Goal: Transaction & Acquisition: Download file/media

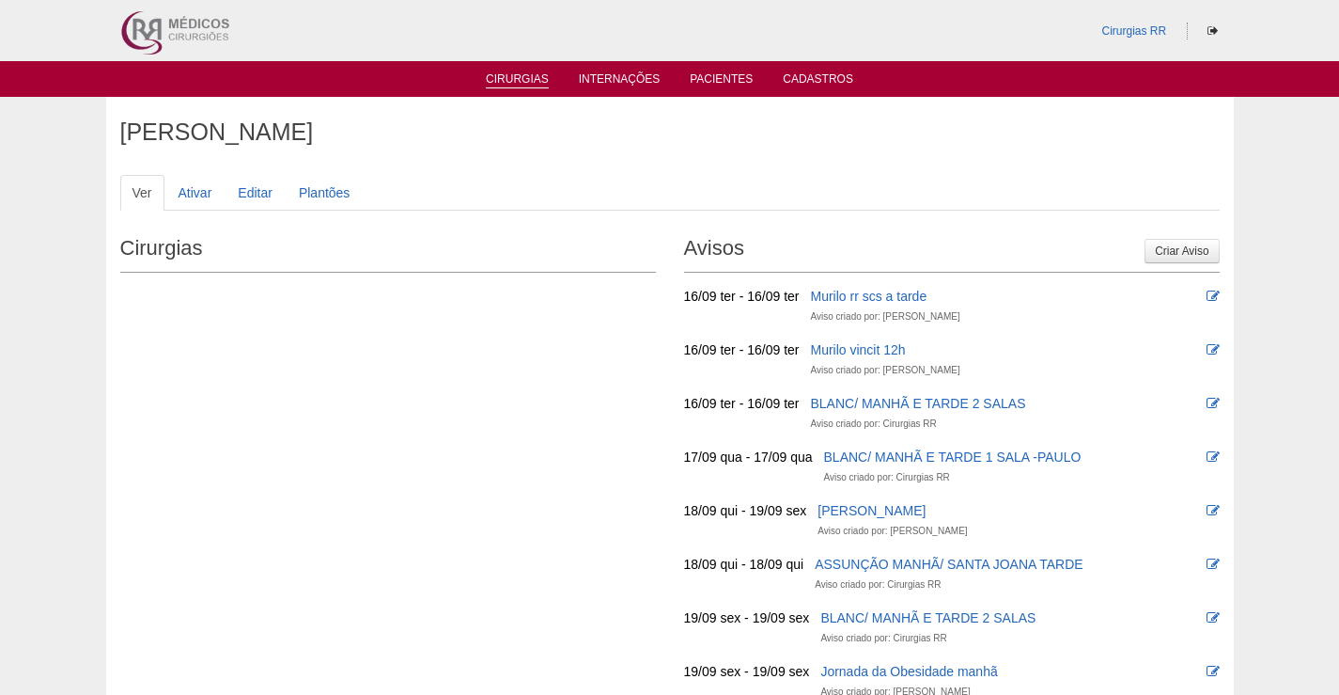
click at [506, 76] on link "Cirurgias" at bounding box center [517, 80] width 63 height 16
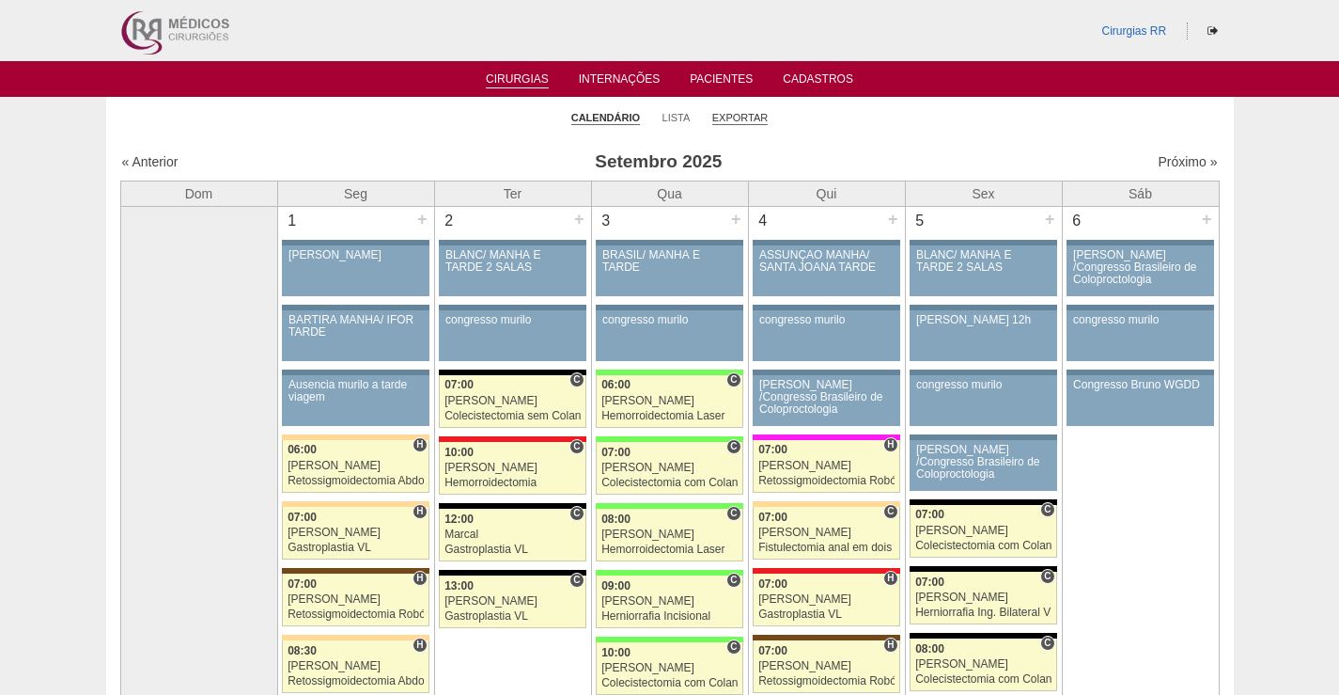
click at [747, 113] on link "Exportar" at bounding box center [740, 118] width 56 height 14
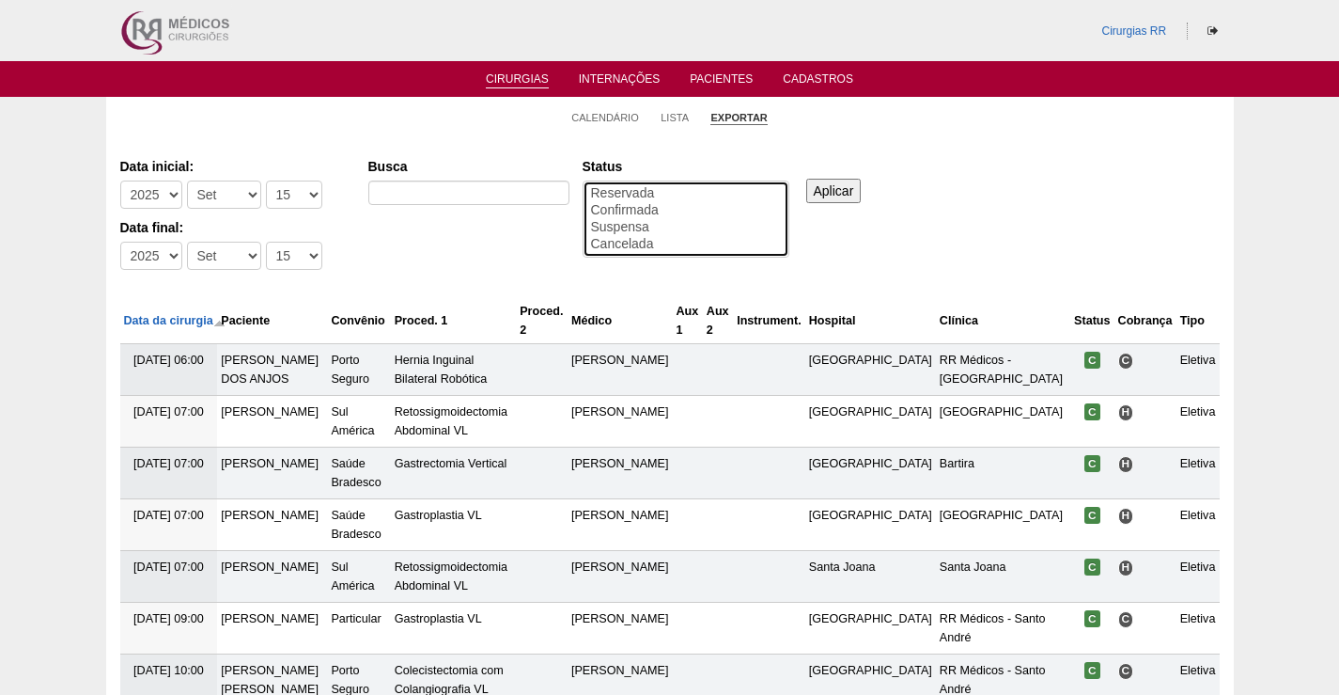
drag, startPoint x: 624, startPoint y: 205, endPoint x: 677, endPoint y: 205, distance: 52.6
select select "conf"
click at [625, 205] on option "Confirmada" at bounding box center [686, 210] width 194 height 17
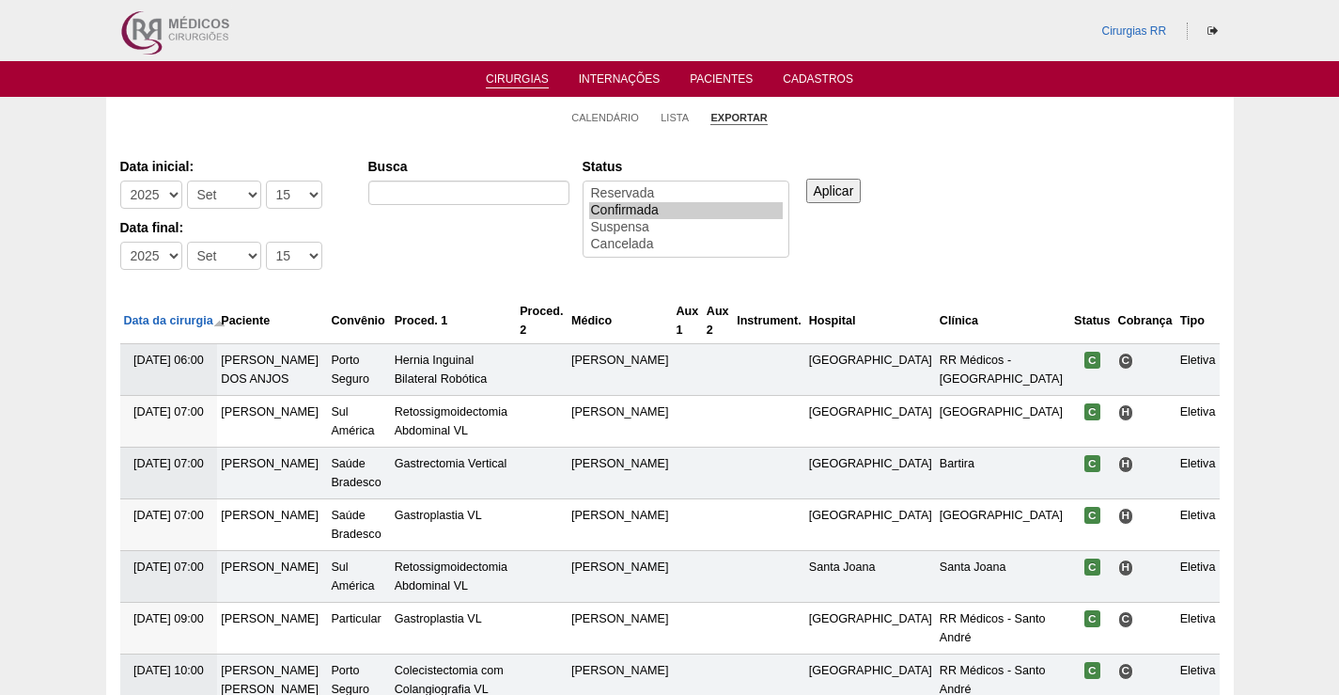
click at [840, 191] on input "Aplicar" at bounding box center [833, 191] width 55 height 24
click at [845, 192] on input "Aplicar" at bounding box center [833, 191] width 55 height 24
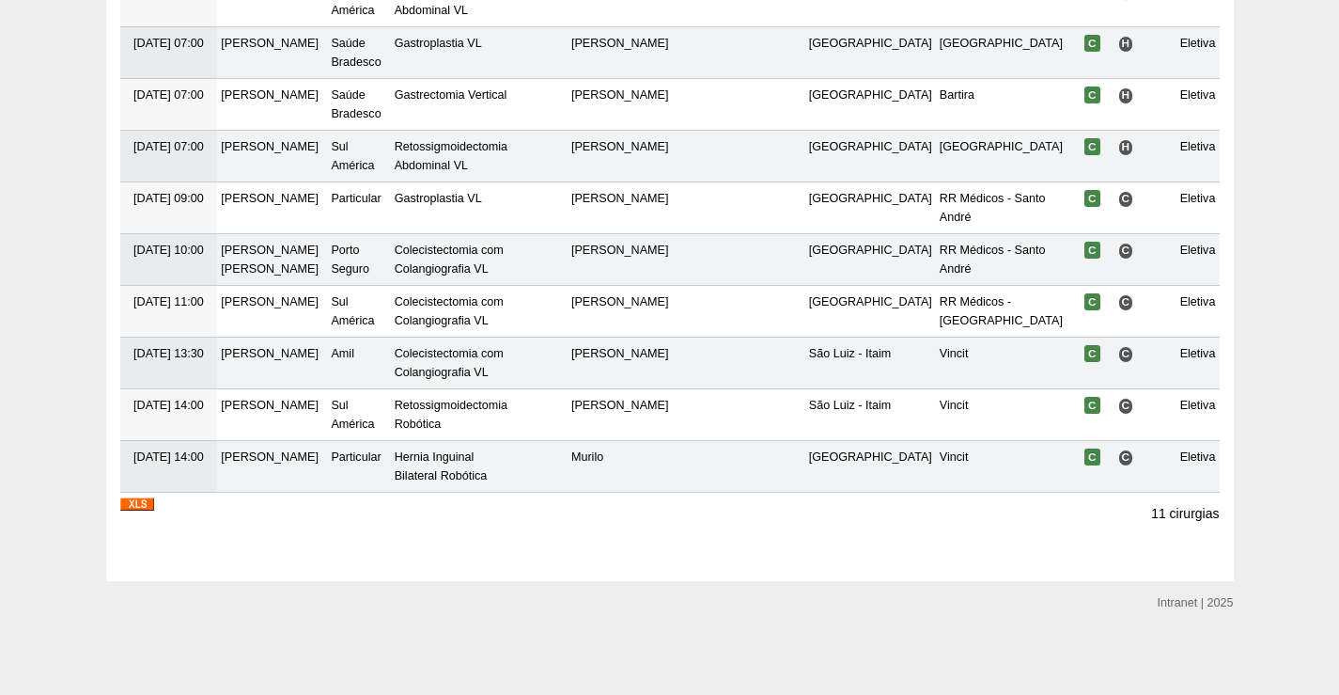
scroll to position [458, 0]
click at [148, 506] on img at bounding box center [137, 503] width 34 height 13
